Goal: Information Seeking & Learning: Obtain resource

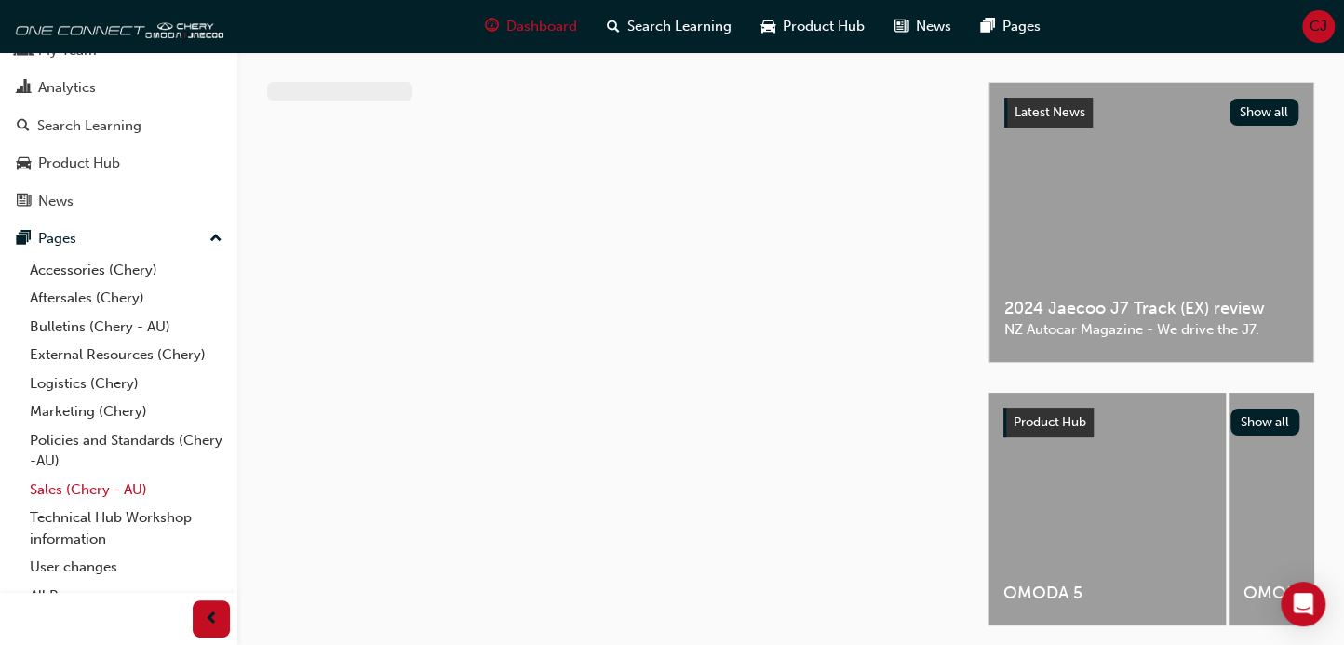
scroll to position [87, 0]
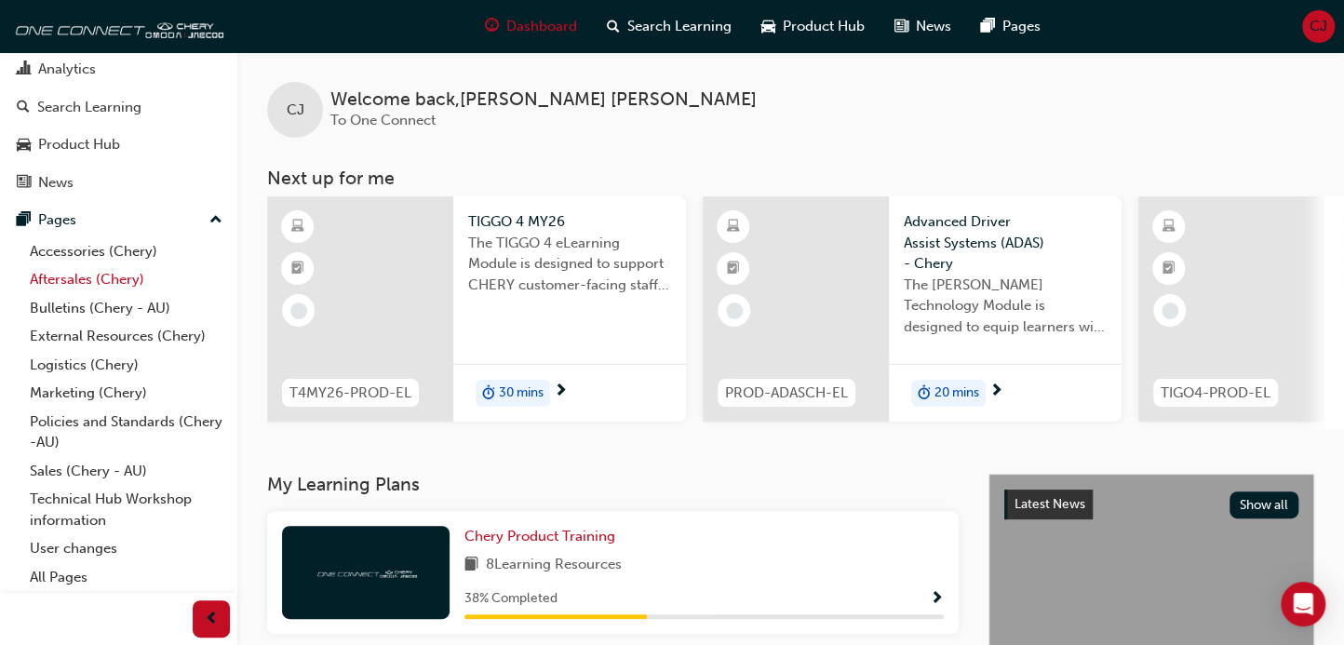
click at [115, 274] on link "Aftersales (Chery)" at bounding box center [126, 279] width 208 height 29
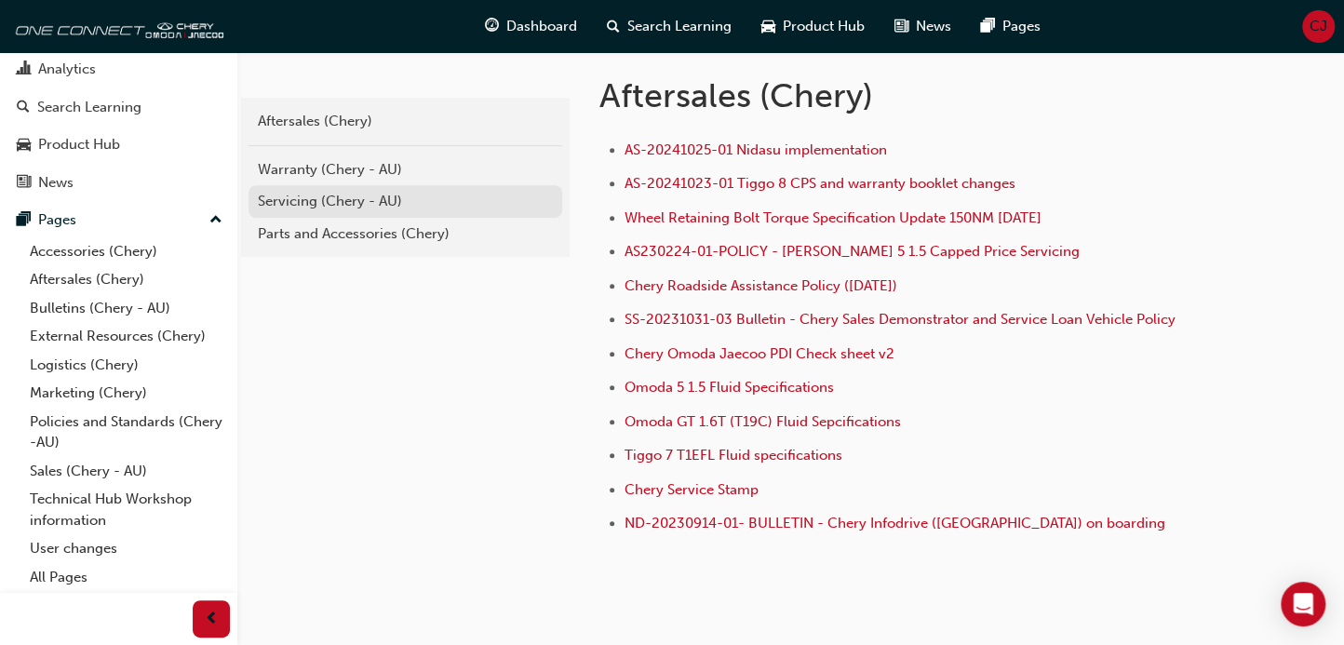
scroll to position [349, 0]
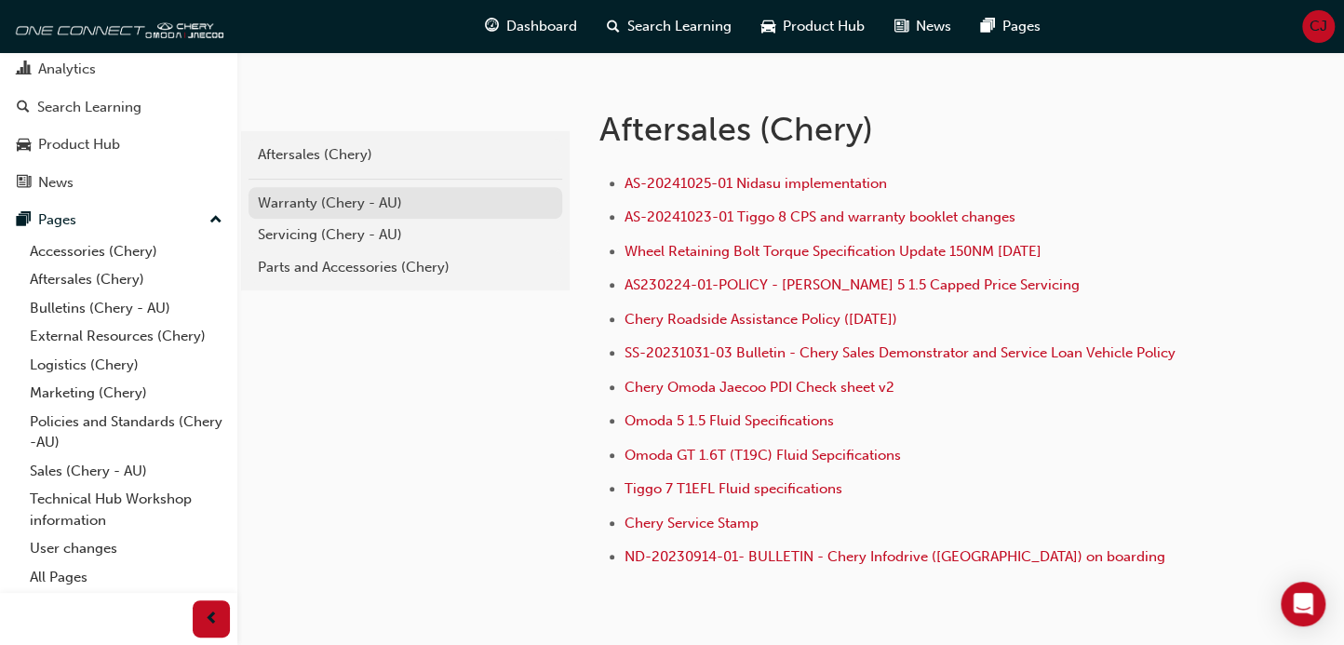
click at [327, 201] on div "Warranty (Chery - AU)" at bounding box center [405, 203] width 295 height 21
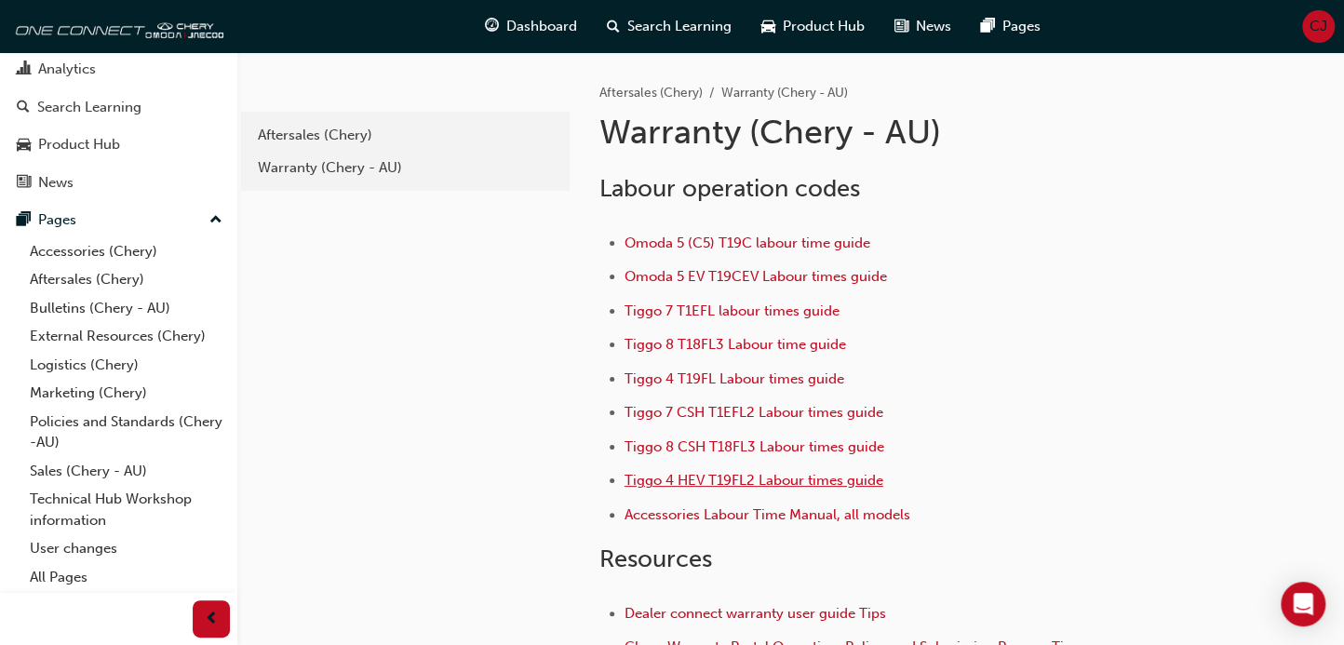
click at [720, 472] on span "Tiggo 4 HEV T19FL2 Labour times guide" at bounding box center [753, 480] width 259 height 17
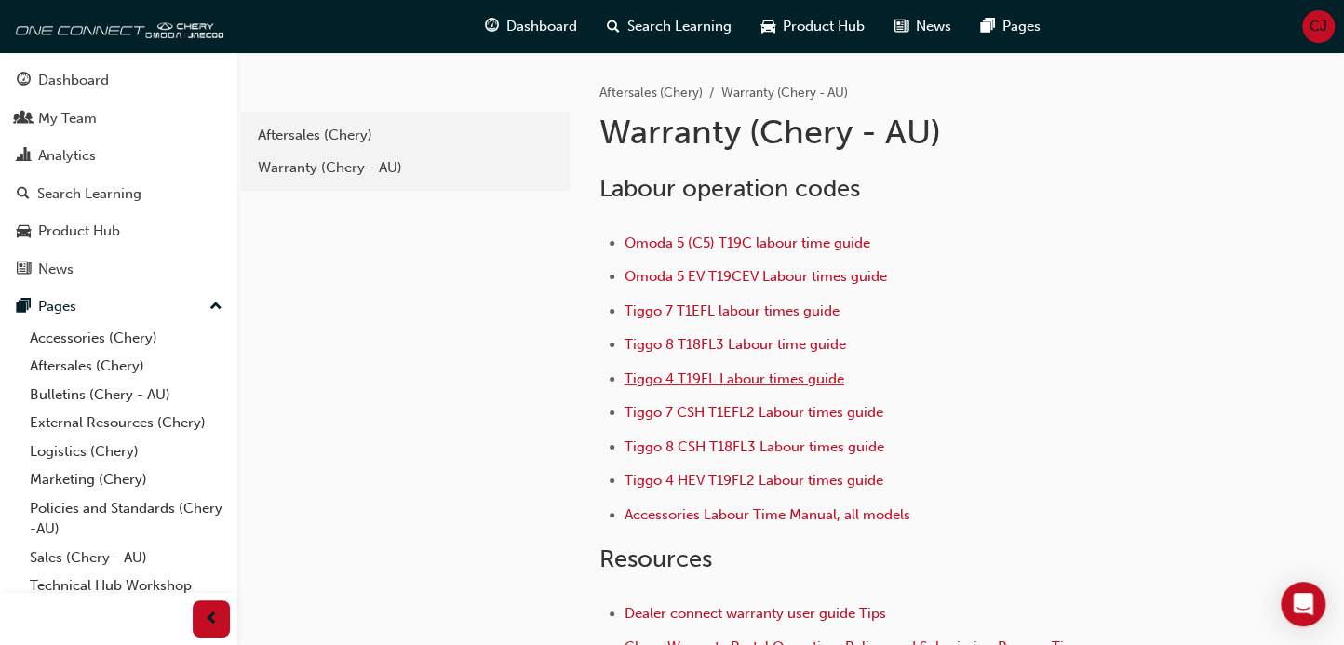
click at [788, 373] on span "Tiggo 4 T19FL Labour times guide" at bounding box center [734, 378] width 220 height 17
click at [733, 472] on span "Tiggo 4 HEV T19FL2 Labour times guide" at bounding box center [753, 480] width 259 height 17
click at [755, 383] on span "Tiggo 4 T19FL Labour times guide" at bounding box center [734, 378] width 220 height 17
